Goal: Check status

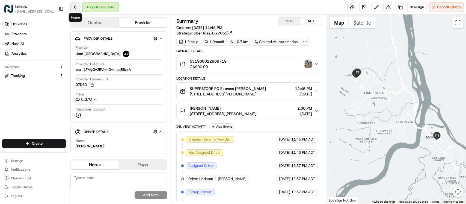
click at [73, 6] on button at bounding box center [75, 7] width 10 height 10
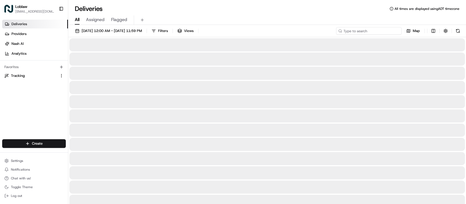
click at [376, 30] on input at bounding box center [369, 31] width 66 height 8
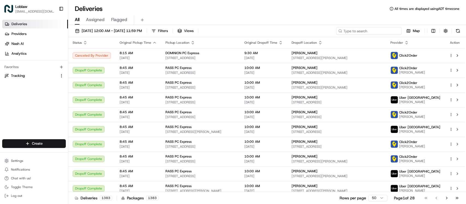
paste input "531900012918223"
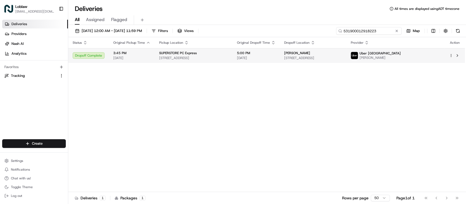
type input "531900012918223"
click at [266, 54] on span "5:00 PM" at bounding box center [256, 53] width 39 height 4
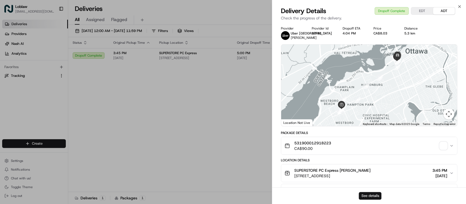
click at [369, 194] on button "See details" at bounding box center [370, 196] width 23 height 8
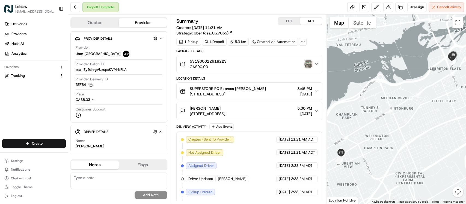
click at [310, 62] on img "button" at bounding box center [309, 64] width 8 height 8
